Goal: Task Accomplishment & Management: Manage account settings

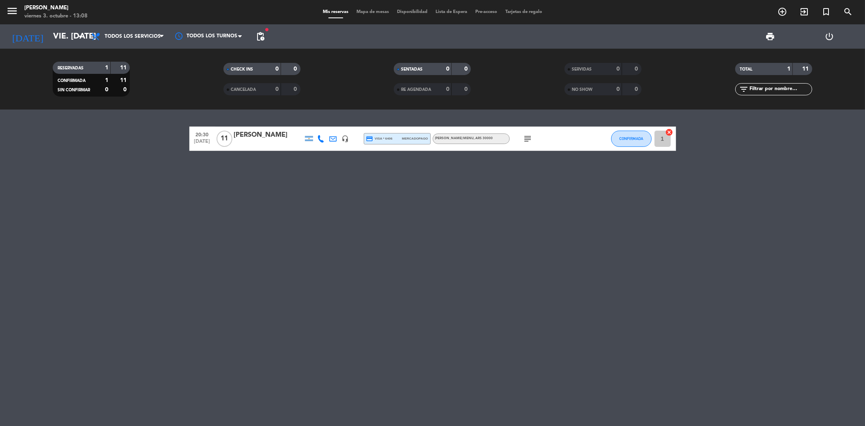
click at [264, 38] on span "pending_actions" at bounding box center [261, 37] width 10 height 10
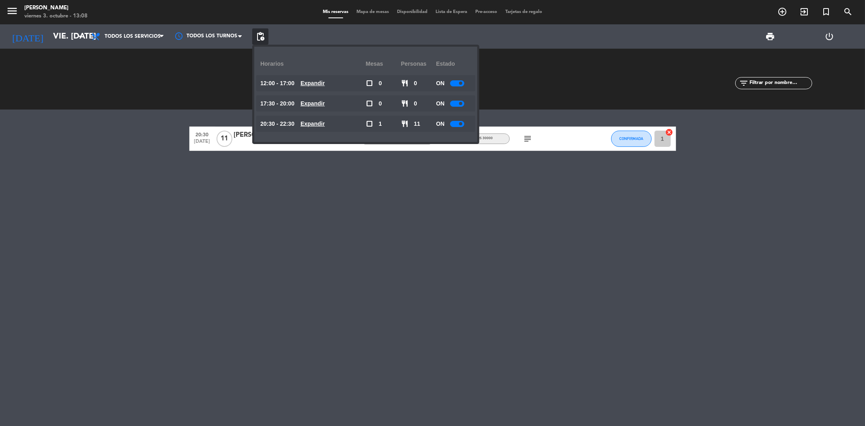
click at [318, 122] on u "Expandir" at bounding box center [313, 123] width 24 height 6
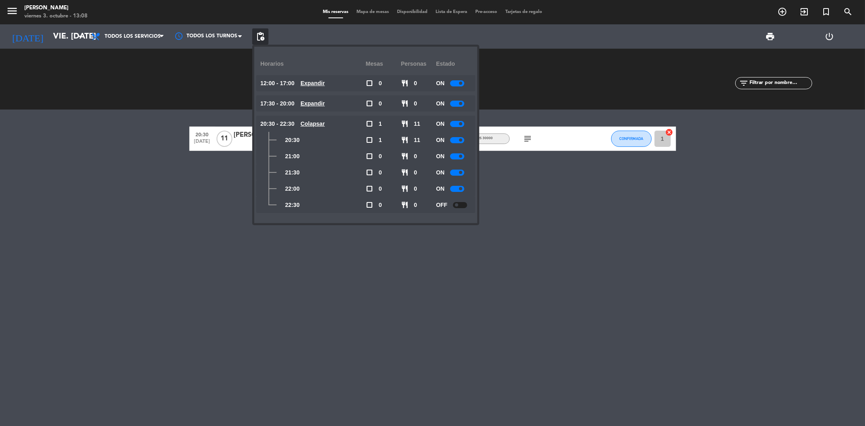
click at [458, 124] on div at bounding box center [457, 124] width 14 height 6
click at [309, 124] on u "Colapsar" at bounding box center [313, 123] width 24 height 6
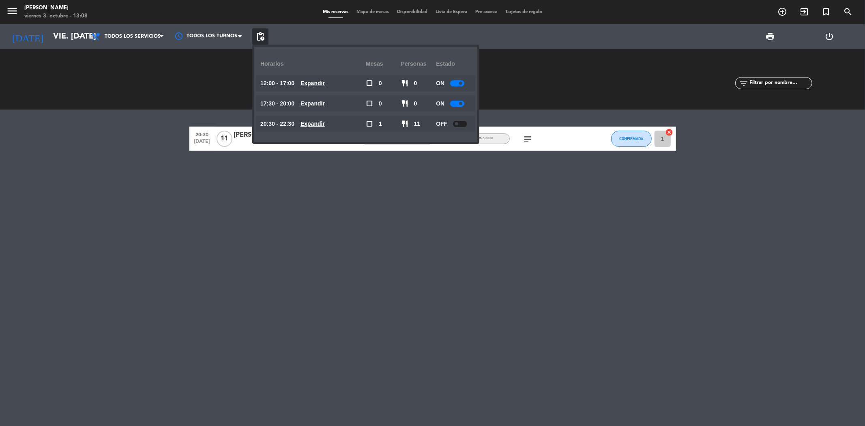
click at [219, 70] on div "CHECK INS 0 0 CANCELADA 0 0" at bounding box center [262, 79] width 171 height 45
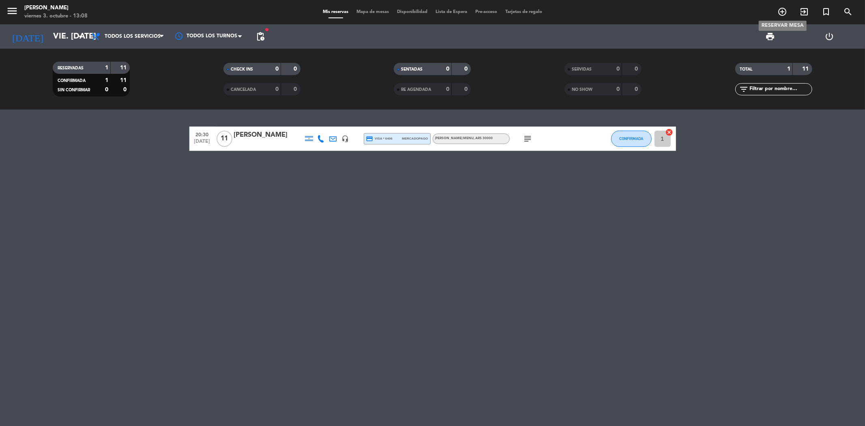
click at [776, 9] on span "add_circle_outline" at bounding box center [783, 12] width 22 height 14
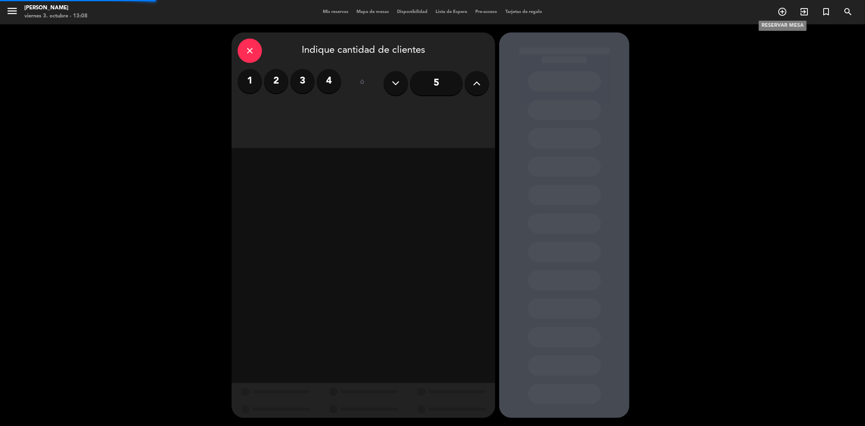
click at [786, 12] on icon "add_circle_outline" at bounding box center [783, 12] width 10 height 10
click at [479, 84] on icon at bounding box center [477, 83] width 8 height 12
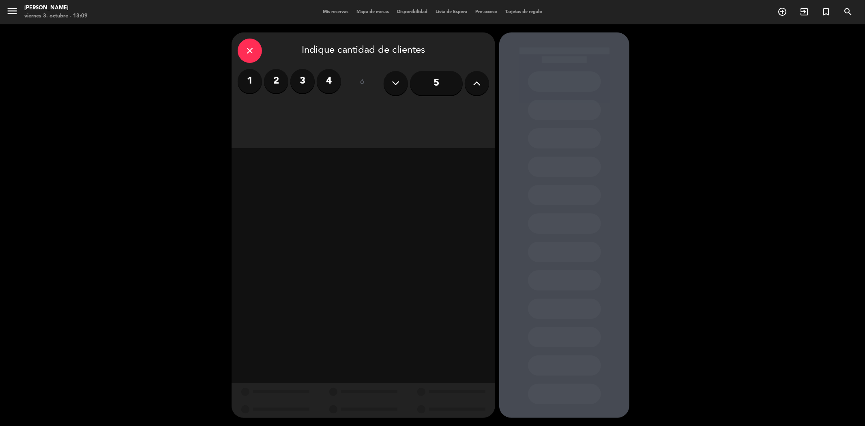
click at [479, 84] on icon at bounding box center [477, 83] width 8 height 12
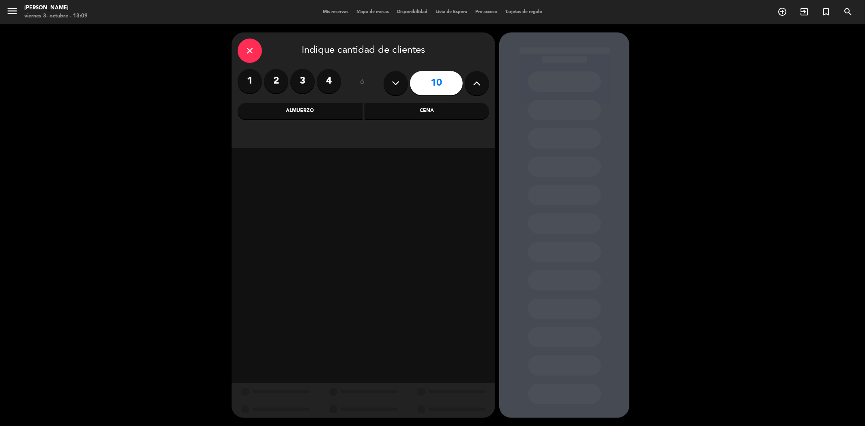
click at [480, 86] on icon at bounding box center [477, 83] width 8 height 12
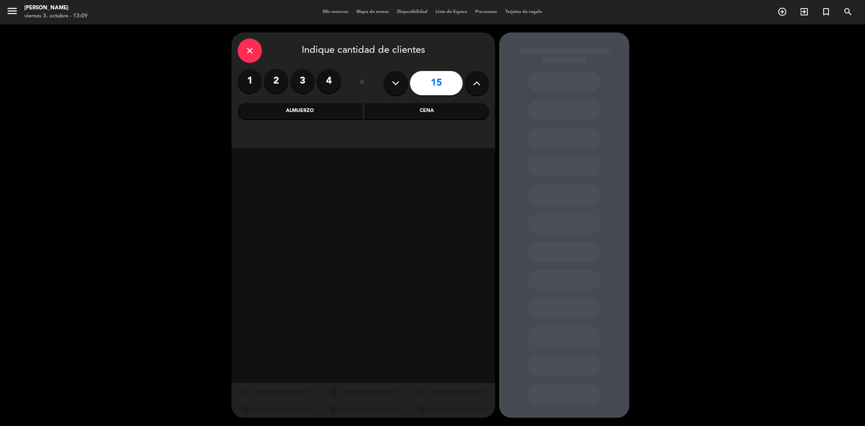
click at [480, 86] on icon at bounding box center [477, 83] width 8 height 12
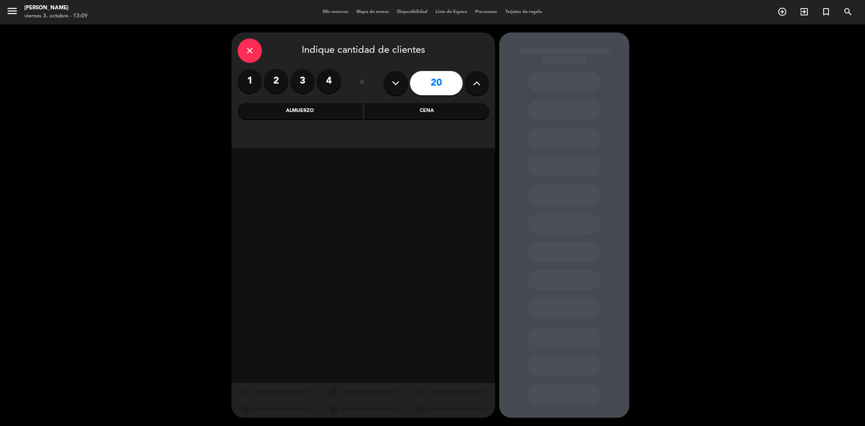
click at [480, 86] on icon at bounding box center [477, 83] width 8 height 12
type input "23"
click at [480, 86] on icon at bounding box center [477, 83] width 8 height 12
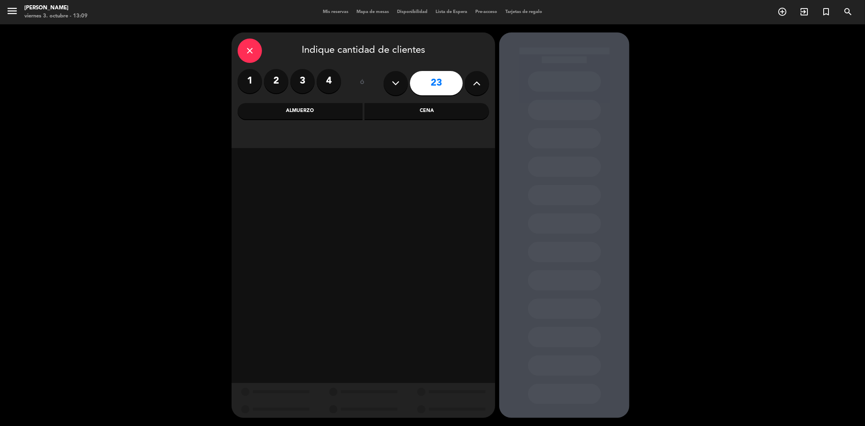
click at [480, 86] on icon at bounding box center [477, 83] width 8 height 12
click at [475, 88] on icon at bounding box center [477, 83] width 8 height 12
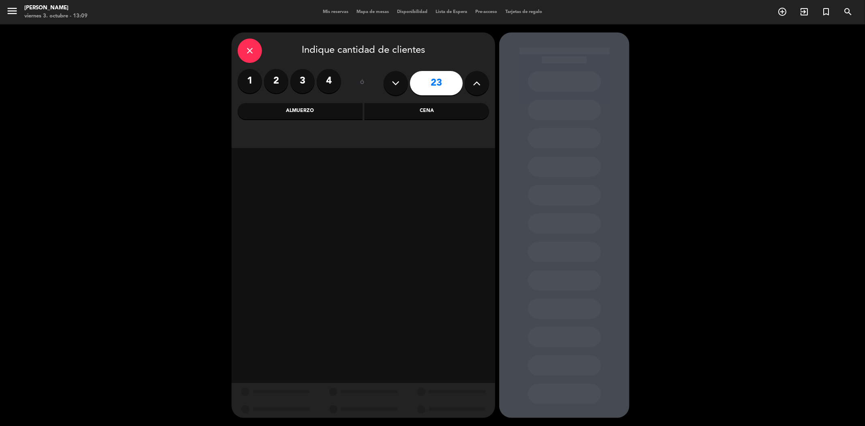
click at [475, 88] on icon at bounding box center [477, 83] width 8 height 12
click at [473, 90] on button at bounding box center [477, 83] width 24 height 24
click at [410, 108] on div "Cena" at bounding box center [427, 111] width 125 height 16
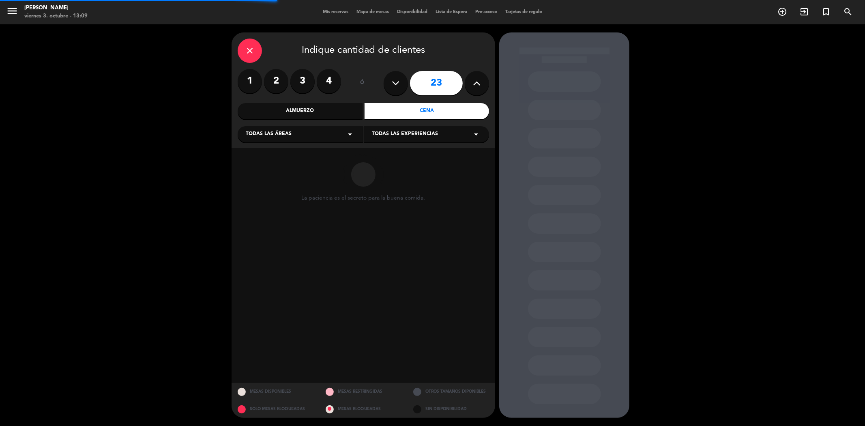
click at [406, 131] on span "Todas las experiencias" at bounding box center [405, 134] width 66 height 8
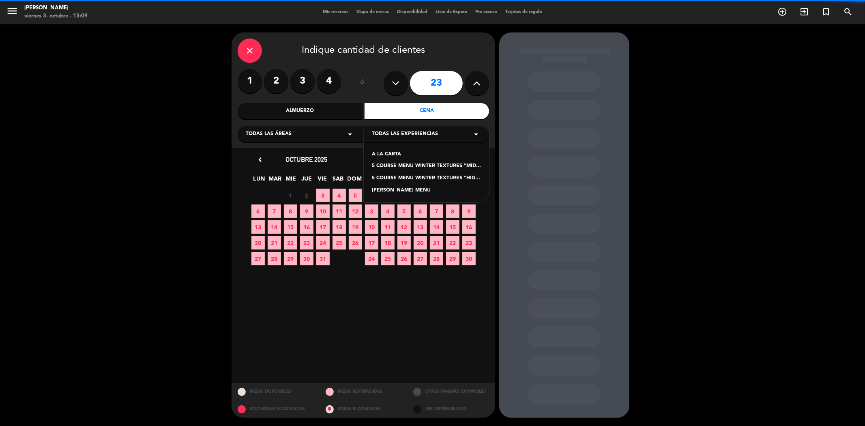
click at [388, 157] on div "A LA CARTA" at bounding box center [426, 155] width 109 height 8
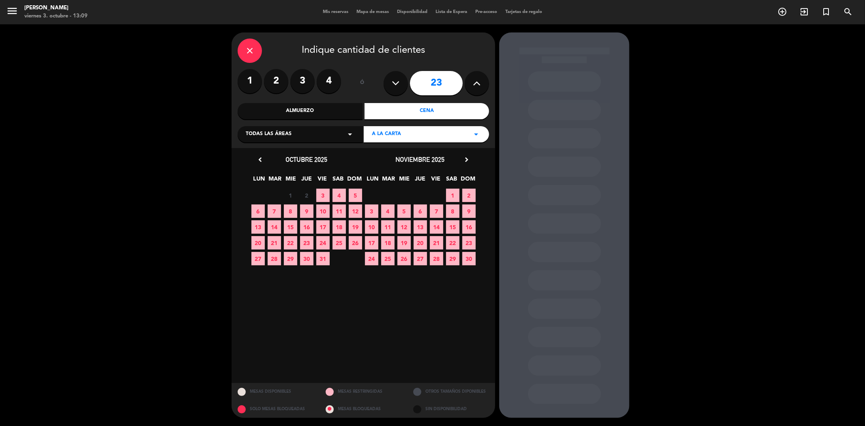
click at [323, 196] on span "3" at bounding box center [322, 195] width 13 height 13
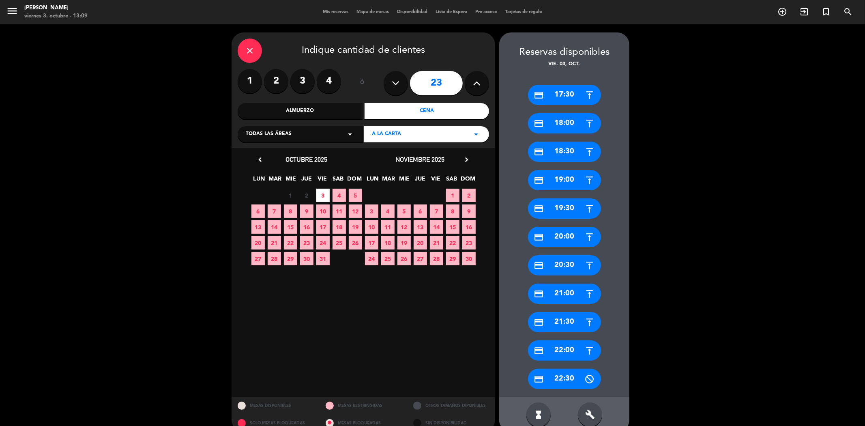
click at [565, 324] on div "credit_card 21:30" at bounding box center [564, 322] width 73 height 20
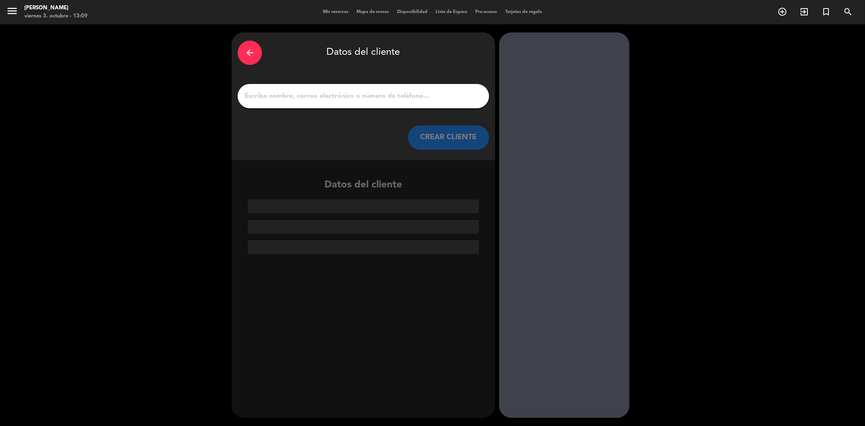
click at [405, 96] on input "1" at bounding box center [363, 95] width 239 height 11
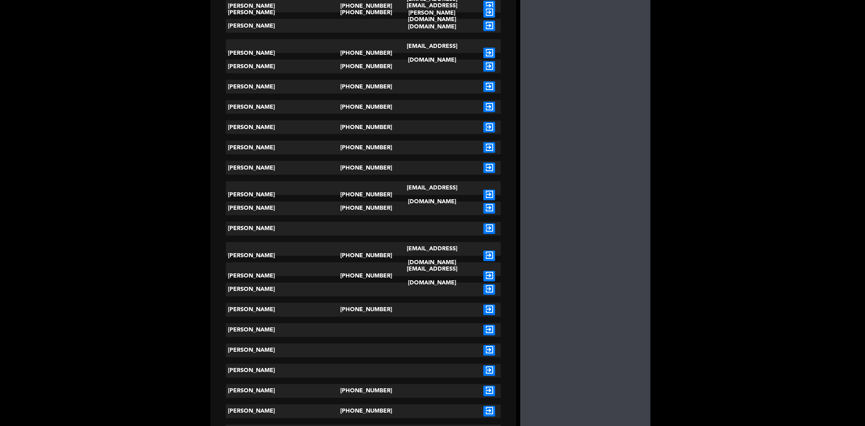
scroll to position [1036, 0]
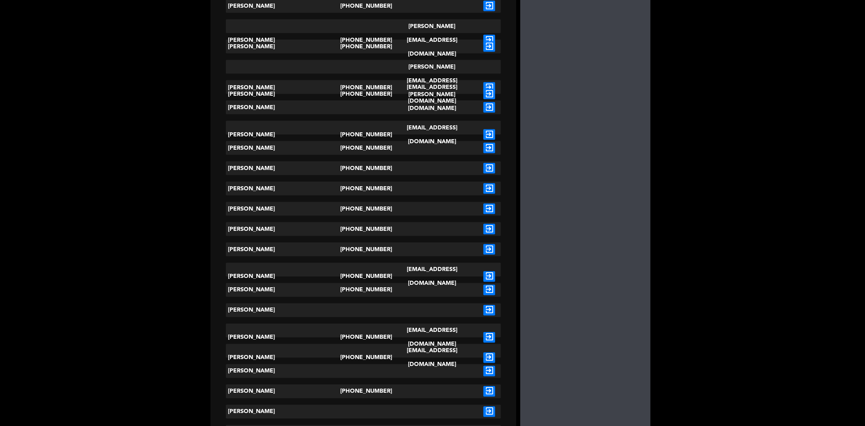
type input "[PERSON_NAME]"
click at [484, 289] on icon "exit_to_app" at bounding box center [490, 290] width 12 height 11
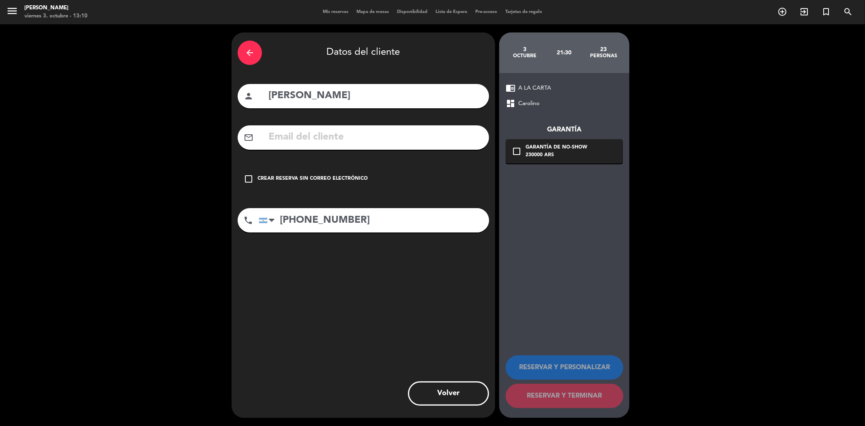
click at [358, 176] on div "Crear reserva sin correo electrónico" at bounding box center [313, 179] width 110 height 8
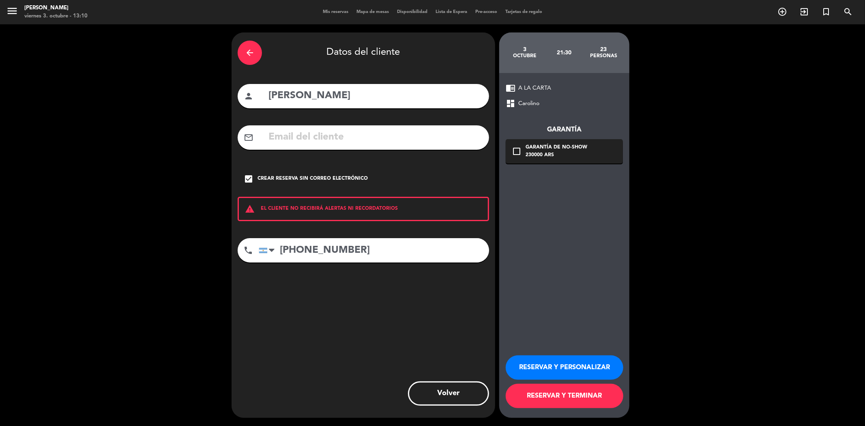
click at [550, 394] on button "RESERVAR Y TERMINAR" at bounding box center [565, 396] width 118 height 24
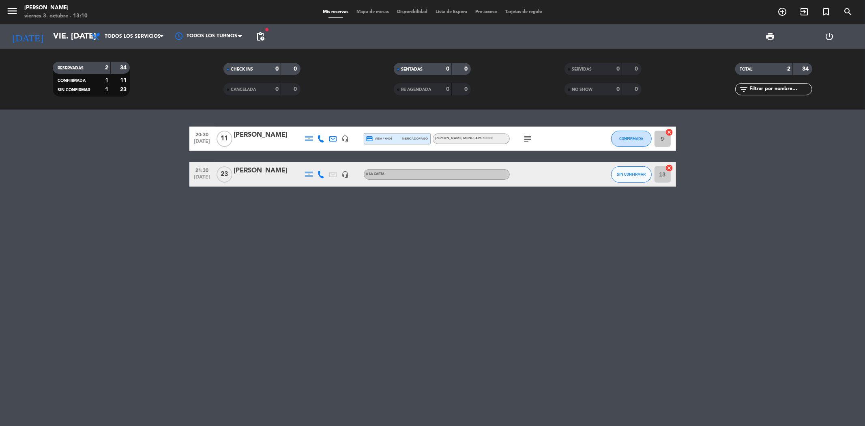
click at [292, 171] on div "[PERSON_NAME]" at bounding box center [268, 171] width 69 height 11
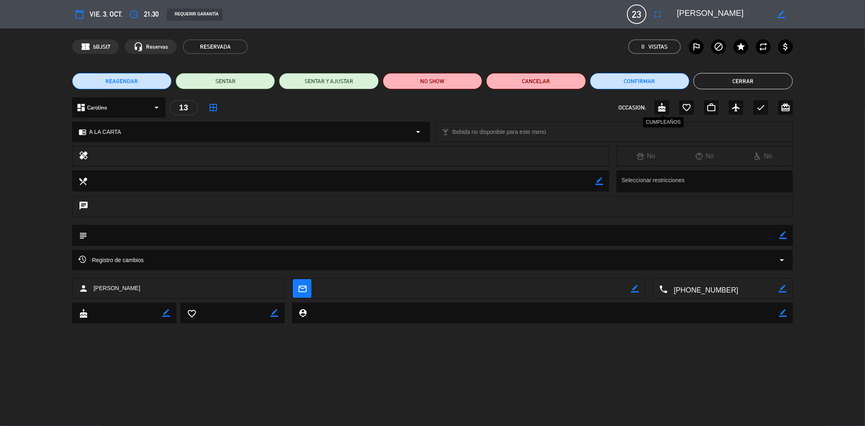
click at [658, 106] on icon "cake" at bounding box center [662, 108] width 10 height 10
click at [733, 80] on button "Cerrar" at bounding box center [743, 81] width 99 height 16
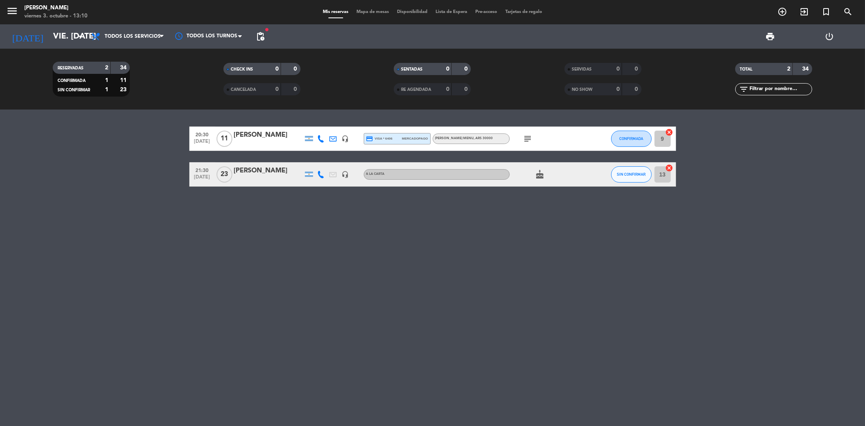
click at [531, 140] on icon "subject" at bounding box center [528, 139] width 10 height 10
click at [527, 134] on icon "subject" at bounding box center [528, 139] width 10 height 10
click at [257, 184] on div "21:30 [DATE] [PERSON_NAME] headset_mic A LA CARTA cake SIN CONFIRMAR 13 cancel" at bounding box center [432, 174] width 487 height 24
click at [257, 177] on div at bounding box center [268, 179] width 69 height 6
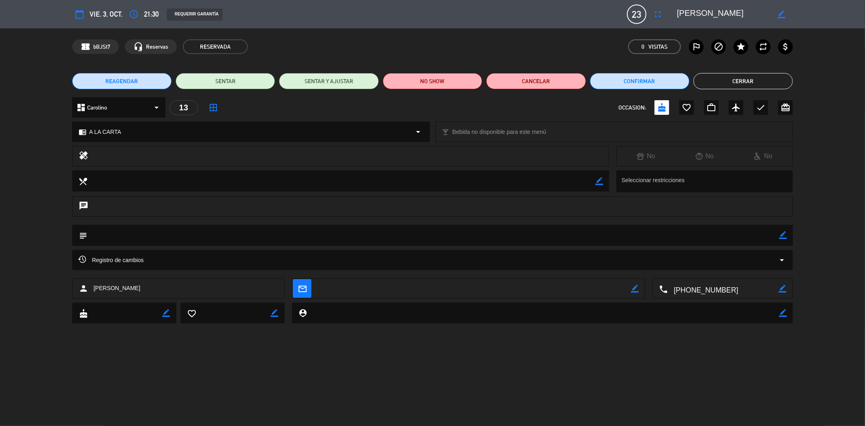
click at [784, 236] on icon "border_color" at bounding box center [783, 235] width 8 height 8
click at [735, 235] on textarea at bounding box center [433, 235] width 692 height 21
type textarea "SON [DEMOGRAPHIC_DATA]"
click at [780, 238] on icon at bounding box center [783, 235] width 8 height 8
click at [722, 83] on button "Cerrar" at bounding box center [743, 81] width 99 height 16
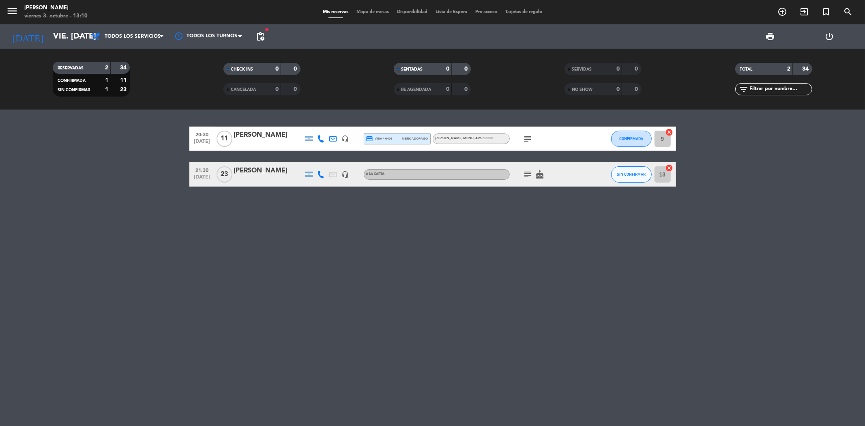
click at [528, 175] on icon "subject" at bounding box center [528, 175] width 10 height 10
click at [70, 36] on input "vie. [DATE]" at bounding box center [100, 37] width 103 height 18
